Goal: Find specific page/section: Find specific page/section

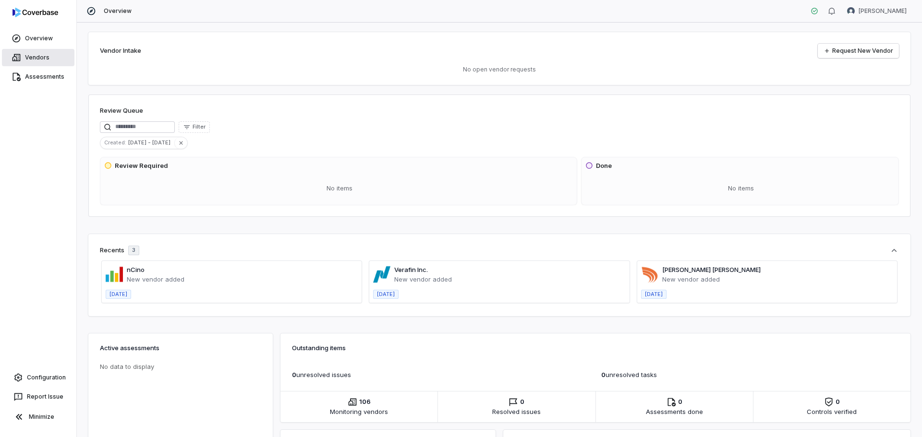
click at [38, 54] on link "Vendors" at bounding box center [38, 57] width 72 height 17
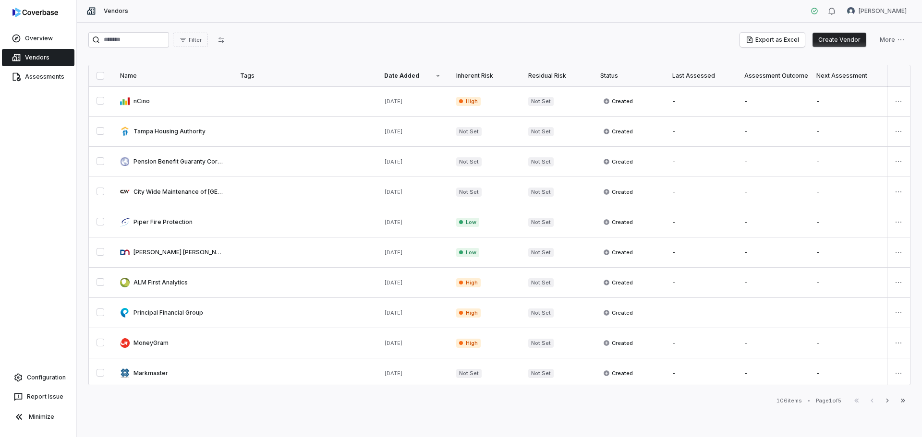
click at [472, 73] on div "Inherent Risk" at bounding box center [484, 76] width 57 height 8
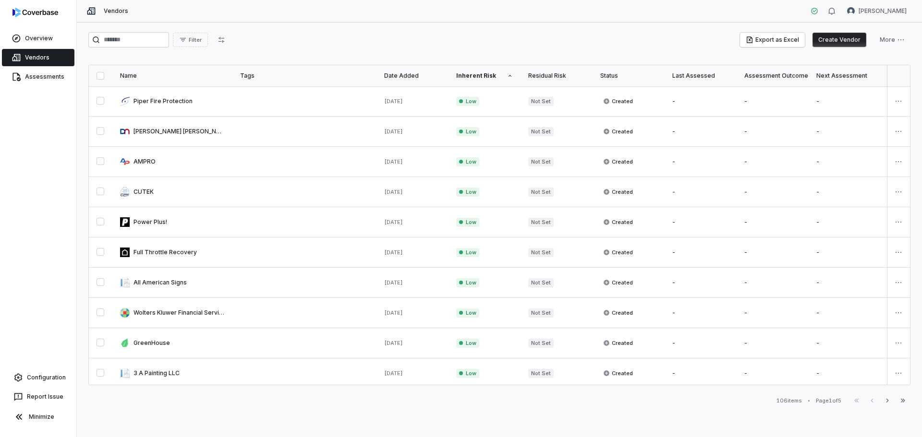
click at [474, 71] on th "Inherent Risk" at bounding box center [484, 75] width 72 height 21
click at [487, 75] on div "Inherent Risk" at bounding box center [484, 76] width 57 height 8
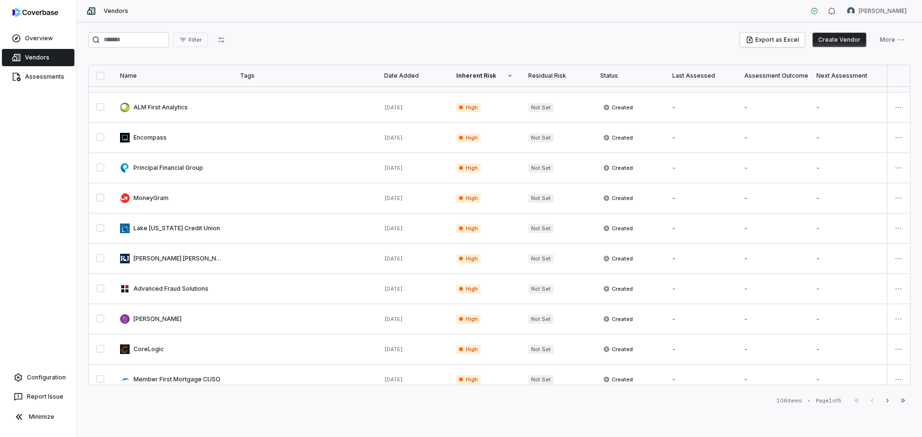
scroll to position [160, 0]
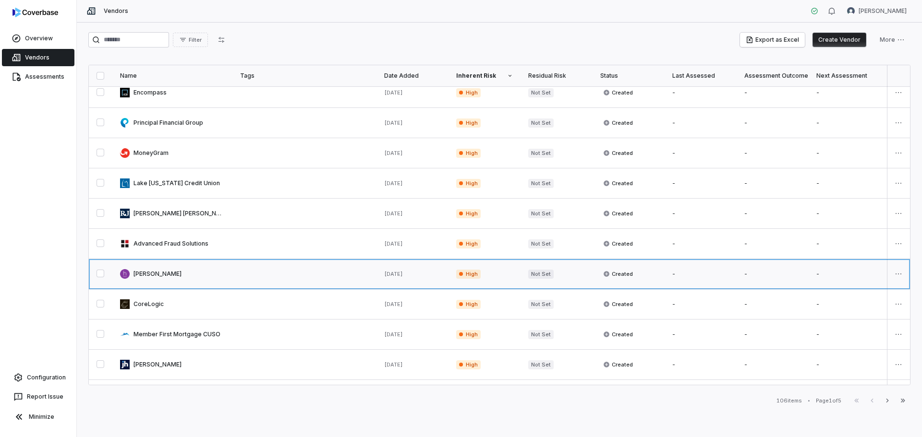
click at [208, 276] on link at bounding box center [172, 274] width 120 height 30
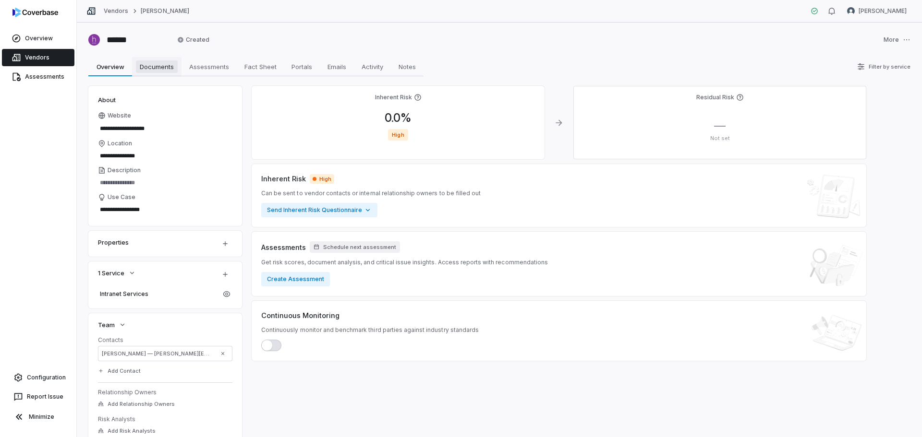
click at [151, 66] on span "Documents" at bounding box center [157, 66] width 42 height 12
type textarea "*"
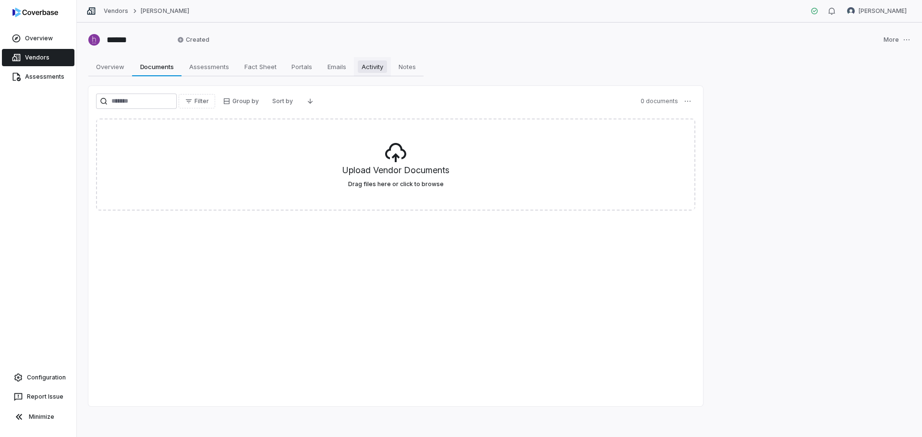
click at [369, 69] on span "Activity" at bounding box center [372, 66] width 29 height 12
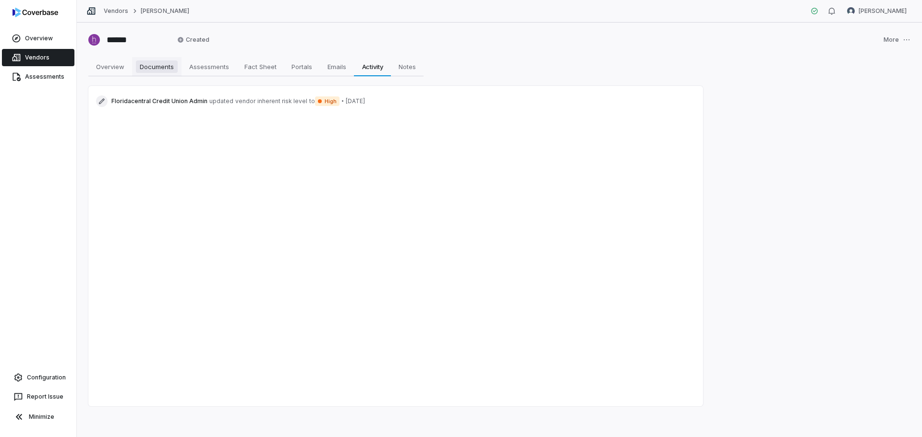
click at [145, 64] on span "Documents" at bounding box center [157, 66] width 42 height 12
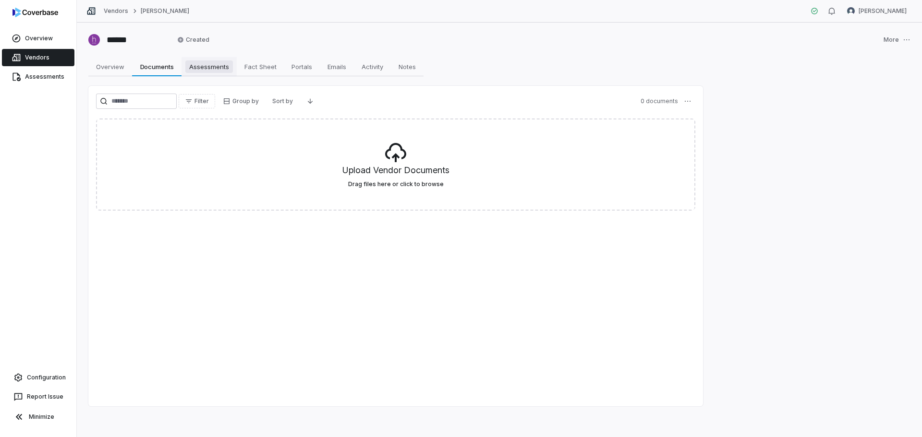
click at [211, 67] on span "Assessments" at bounding box center [209, 66] width 48 height 12
